Goal: Task Accomplishment & Management: Manage account settings

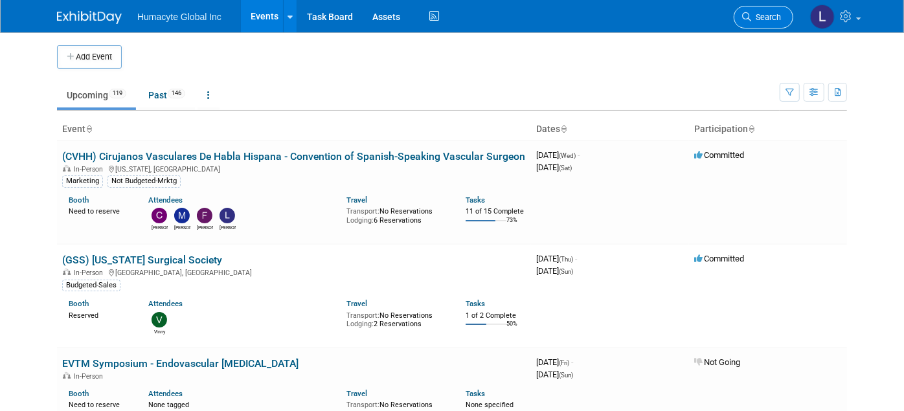
click at [759, 8] on link "Search" at bounding box center [764, 17] width 60 height 23
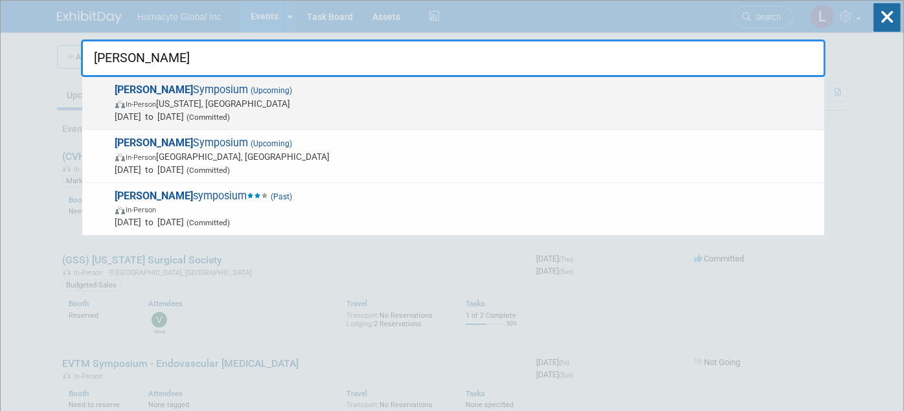
type input "VEITH"
click at [231, 117] on span "(Committed)" at bounding box center [208, 117] width 46 height 9
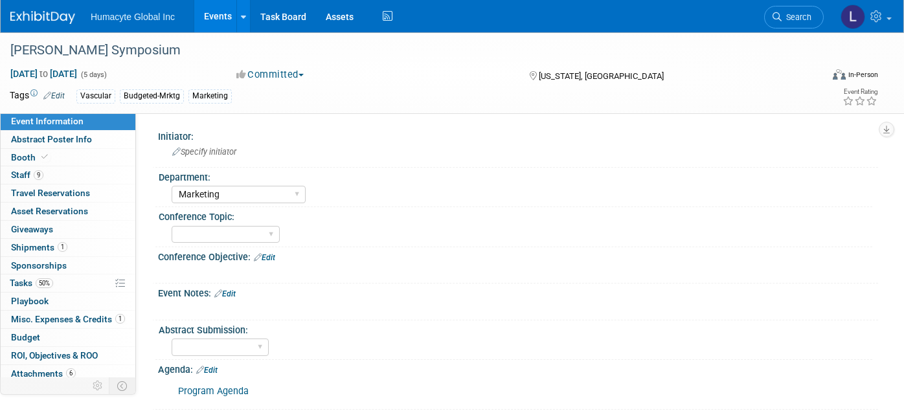
select select "Marketing"
click at [24, 319] on span "Misc. Expenses & Credits 1" at bounding box center [68, 319] width 114 height 10
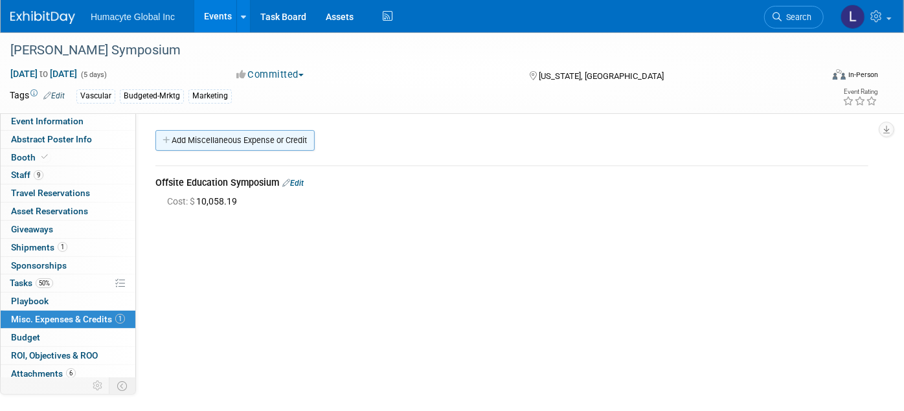
click at [249, 135] on link "Add Miscellaneous Expense or Credit" at bounding box center [234, 140] width 159 height 21
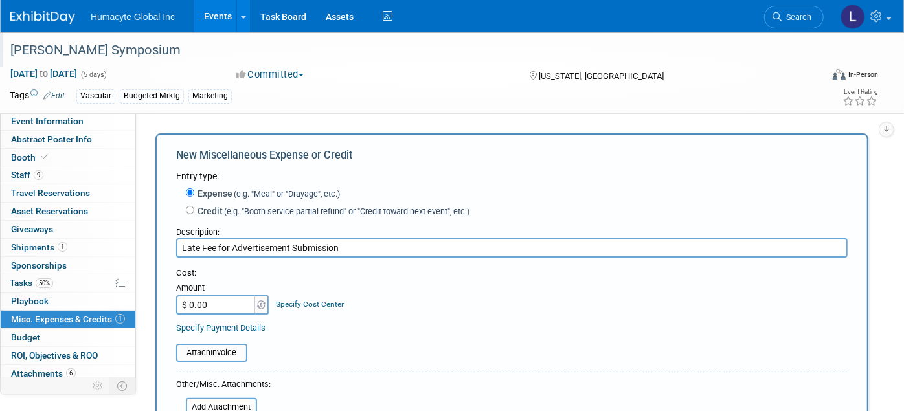
type input "Late Fee for Advertisement Submission"
click at [227, 299] on input "$ 0.00" at bounding box center [216, 304] width 81 height 19
type input "$ 1,108.00"
click at [311, 300] on link "Specify Cost Center" at bounding box center [311, 304] width 68 height 9
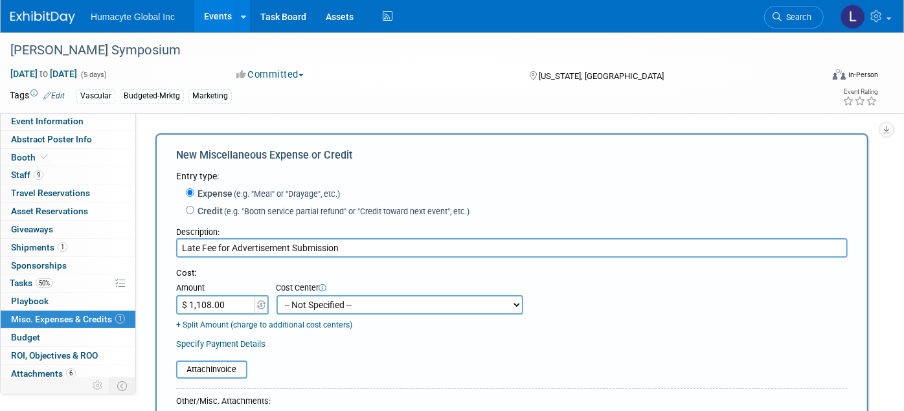
click at [311, 300] on select "-- Not Specified -- Dept 10 - Clinical Dept 11 - Clinical Ops Dept 12 - Medical…" at bounding box center [400, 304] width 247 height 19
select select "18966164"
click at [277, 295] on select "-- Not Specified -- Dept 10 - Clinical Dept 11 - Clinical Ops Dept 12 - Medical…" at bounding box center [400, 304] width 247 height 19
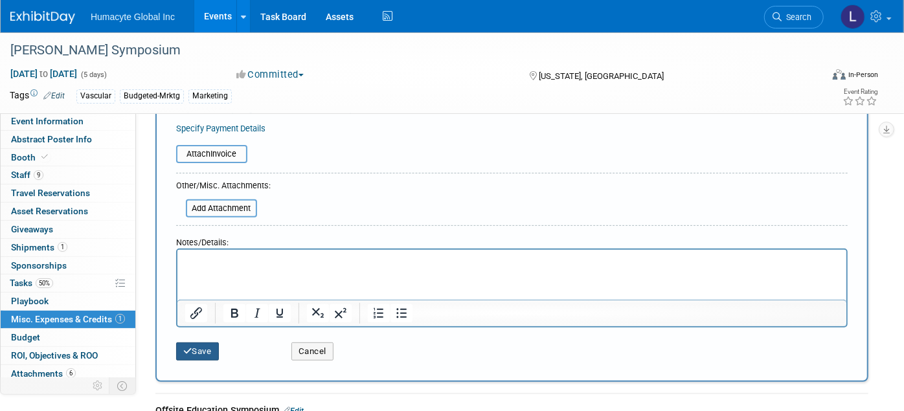
click at [186, 343] on button "Save" at bounding box center [197, 352] width 43 height 18
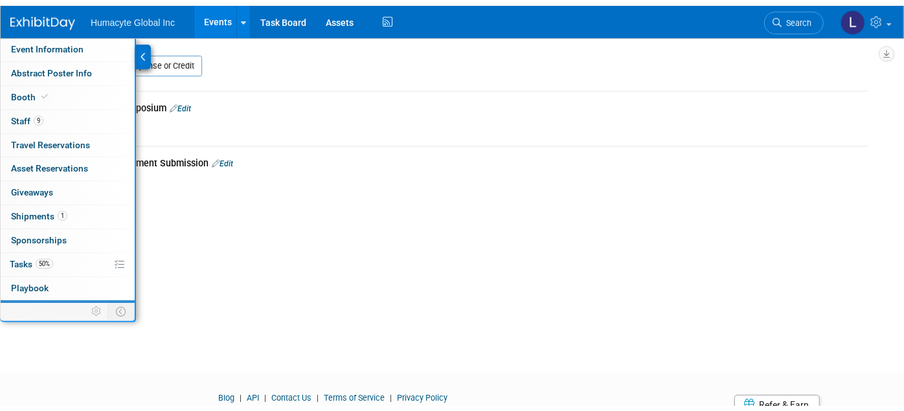
scroll to position [46, 0]
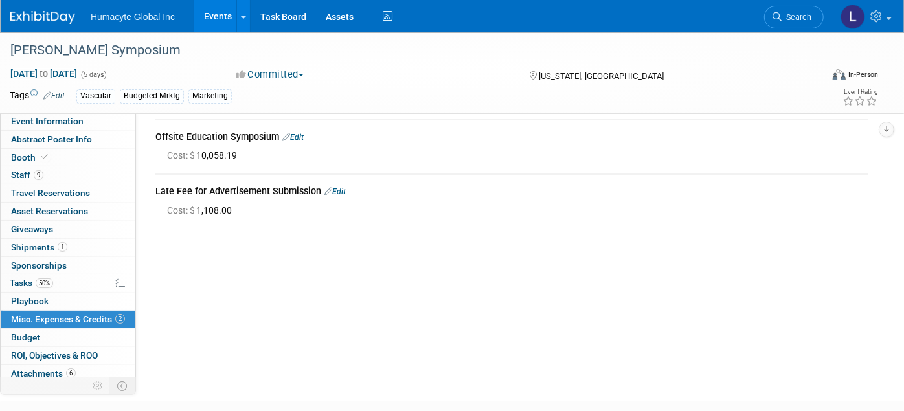
click at [218, 18] on link "Events" at bounding box center [217, 16] width 47 height 32
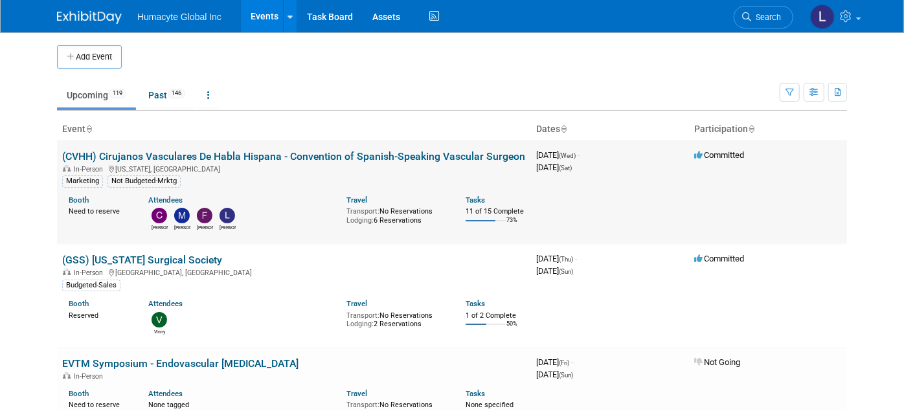
click at [190, 152] on link "(CVHH) Cirujanos Vasculares De Habla Hispana - Convention of Spanish-Speaking V…" at bounding box center [293, 156] width 463 height 12
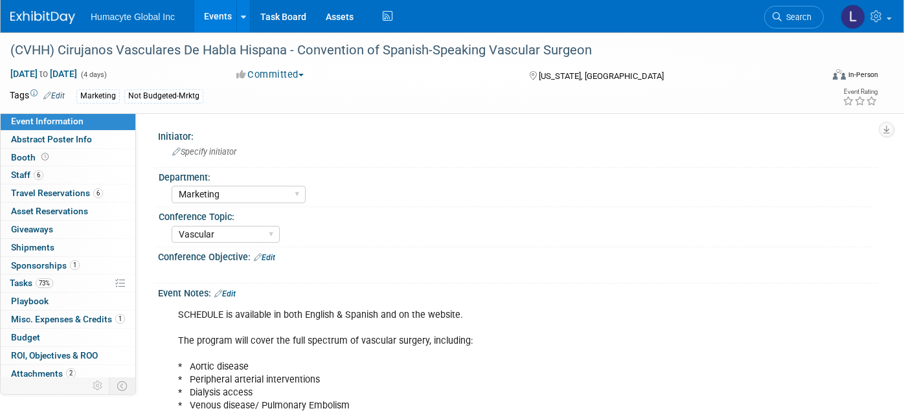
select select "Marketing"
select select "Vascular"
select select "Northeast"
click at [41, 283] on span "73%" at bounding box center [44, 283] width 17 height 10
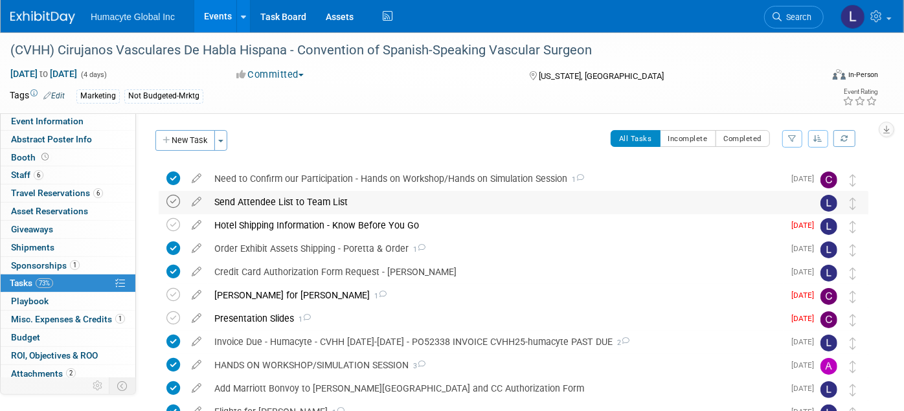
click at [173, 204] on icon at bounding box center [173, 202] width 14 height 14
click at [288, 296] on div "Honoria for Dr. Oscar Grandas 1" at bounding box center [496, 295] width 576 height 22
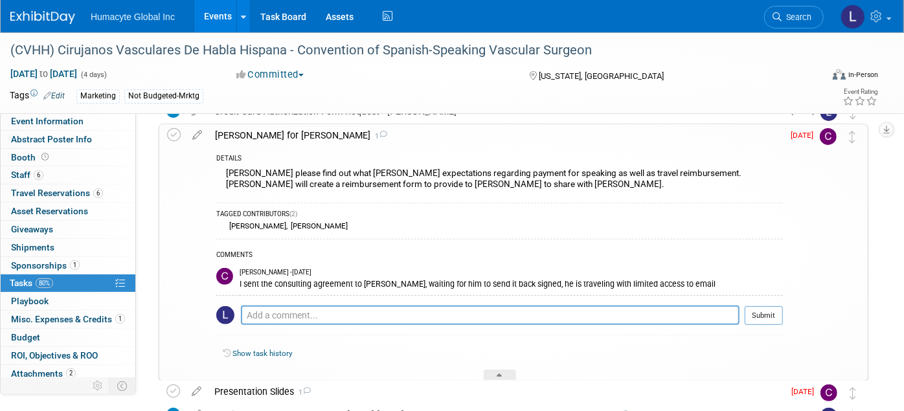
scroll to position [216, 0]
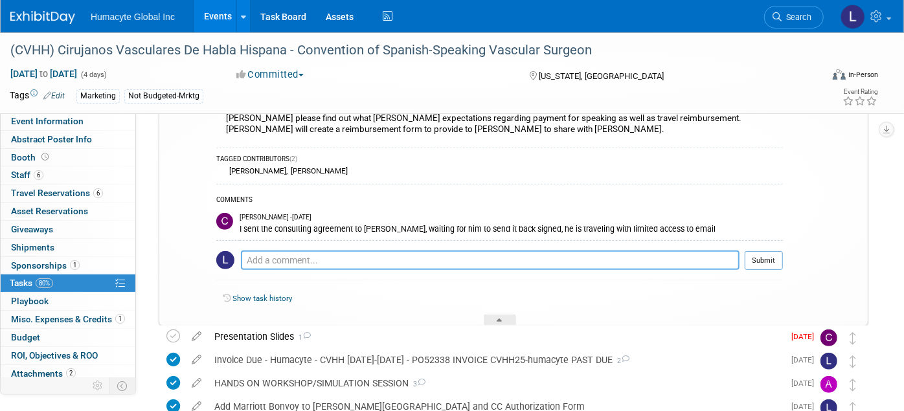
click at [291, 259] on textarea at bounding box center [490, 260] width 499 height 19
type textarea "Can we get him to sign it onsite at the conference?"
click at [780, 255] on button "Submit" at bounding box center [764, 260] width 38 height 19
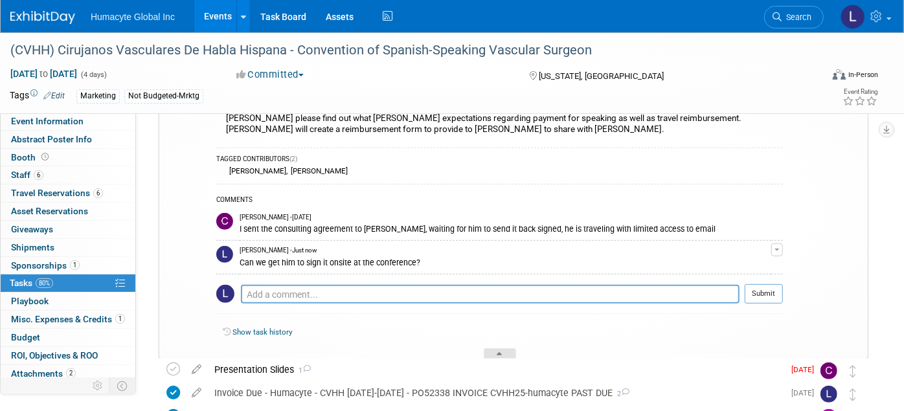
click at [506, 351] on div at bounding box center [500, 353] width 32 height 11
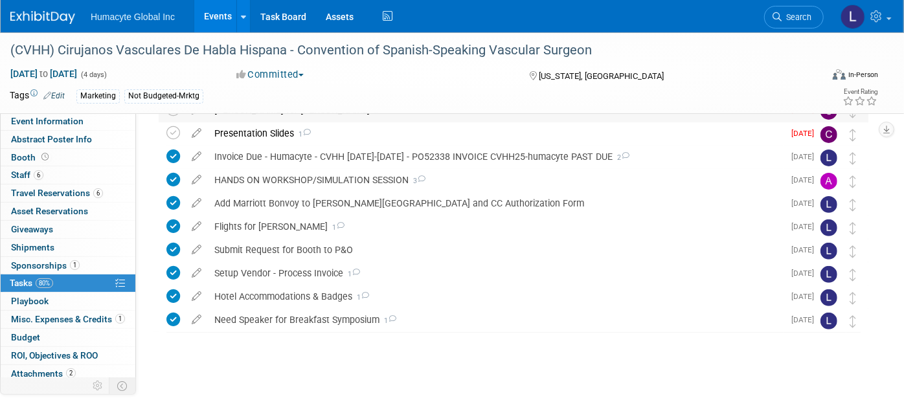
scroll to position [185, 0]
click at [282, 130] on div "Presentation Slides 1" at bounding box center [496, 134] width 576 height 22
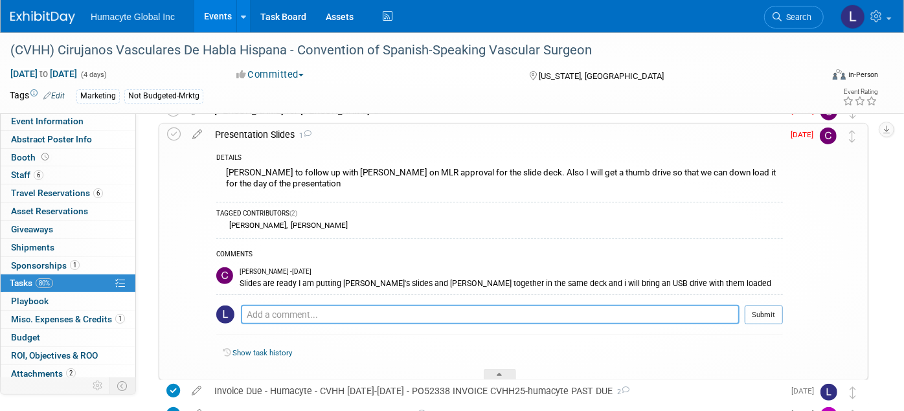
click at [276, 316] on textarea at bounding box center [490, 314] width 499 height 19
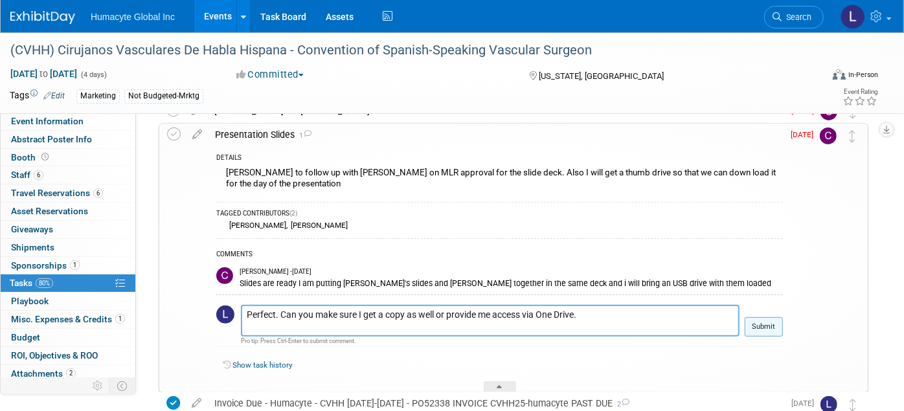
type textarea "Perfect. Can you make sure I get a copy as well or provide me access via One Dr…"
click at [772, 319] on button "Submit" at bounding box center [764, 326] width 38 height 19
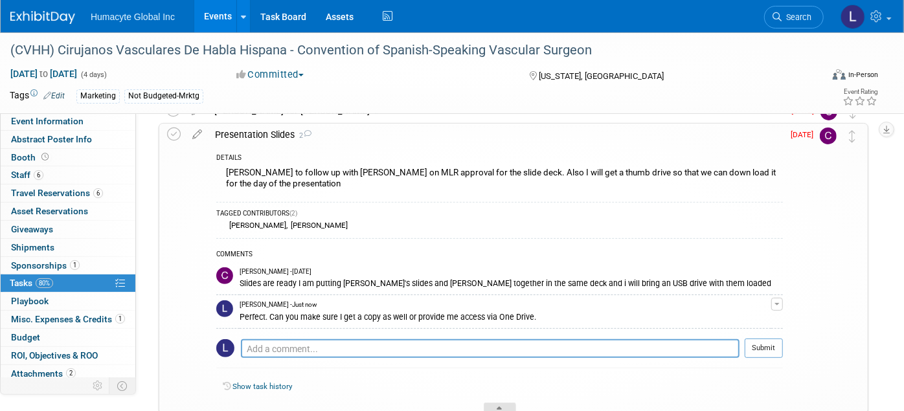
click at [494, 403] on div at bounding box center [500, 408] width 32 height 11
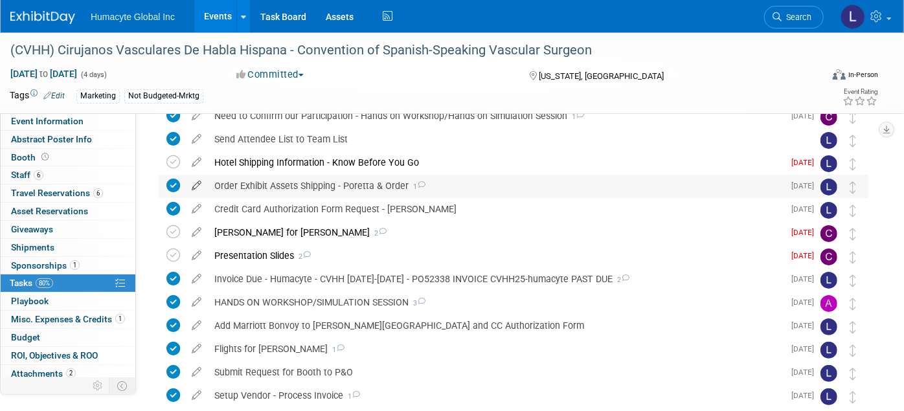
scroll to position [40, 0]
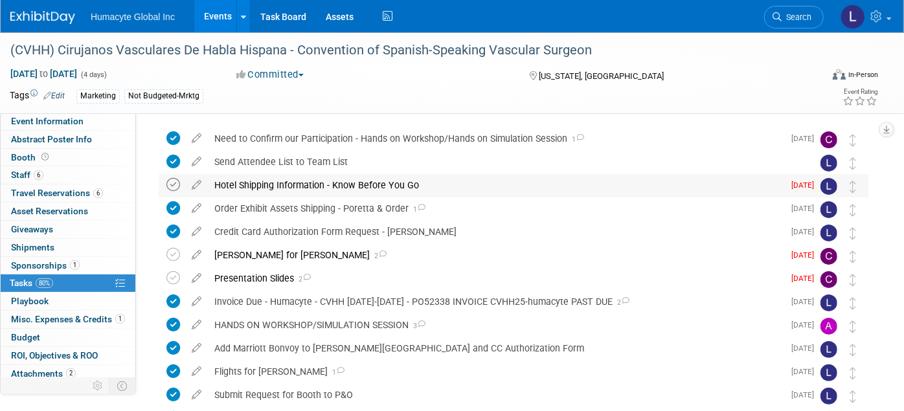
click at [172, 178] on icon at bounding box center [173, 185] width 14 height 14
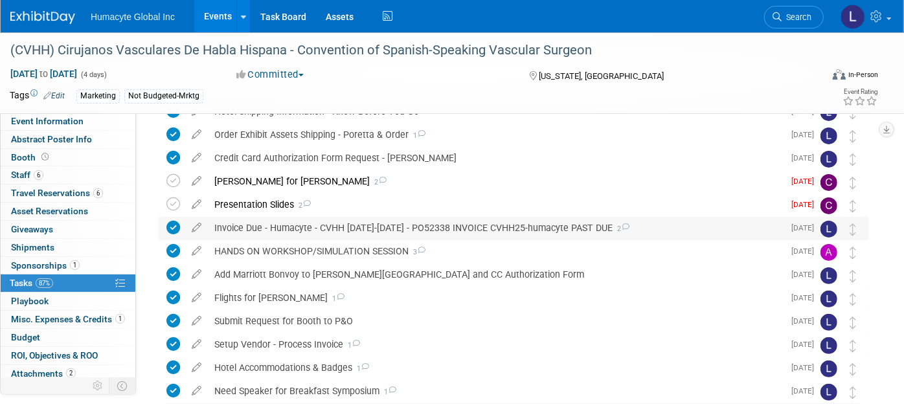
scroll to position [185, 0]
